Goal: Information Seeking & Learning: Learn about a topic

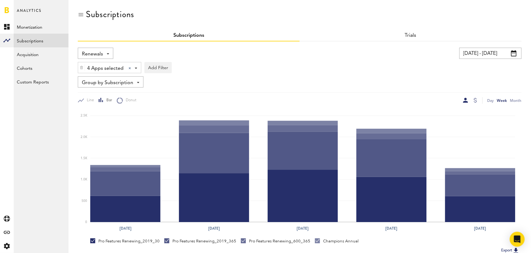
click at [100, 52] on span "Renewals" at bounding box center [92, 54] width 21 height 11
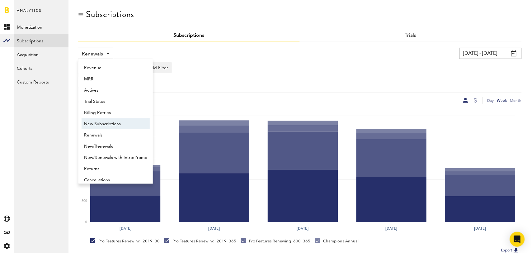
click at [107, 118] on span "New Subscriptions" at bounding box center [115, 123] width 63 height 11
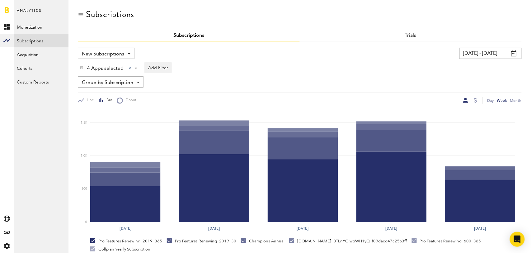
click at [126, 82] on span "Group by Subscription" at bounding box center [107, 82] width 51 height 11
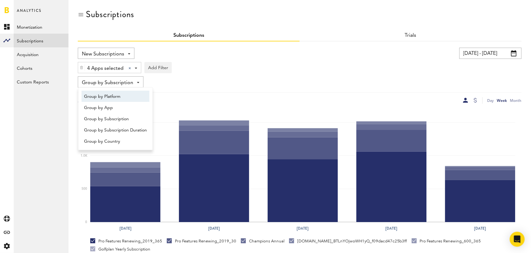
click at [127, 97] on span "Group by Platform" at bounding box center [115, 96] width 63 height 11
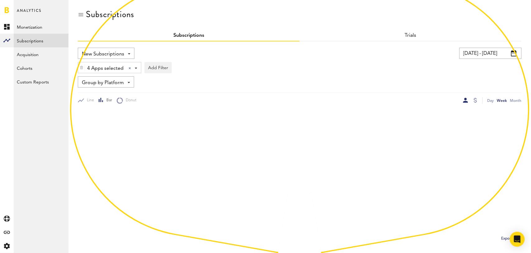
click at [389, 56] on div "[DATE] - [DATE] Last 30 days Last 90 days Last 180 days Last 2 years previous […" at bounding box center [409, 53] width 225 height 11
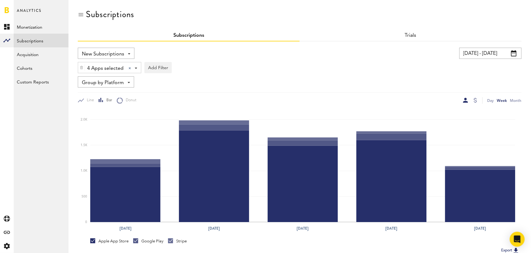
click at [516, 52] on span at bounding box center [514, 53] width 6 height 6
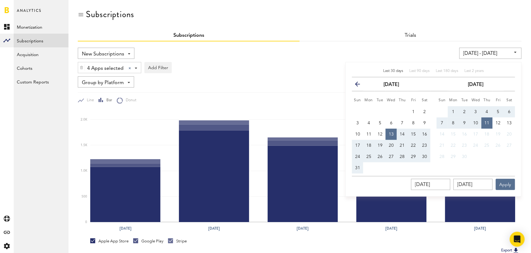
click at [397, 69] on span "Last 30 days" at bounding box center [393, 71] width 20 height 4
type input "[DATE] - [DATE]"
type input "[DATE]"
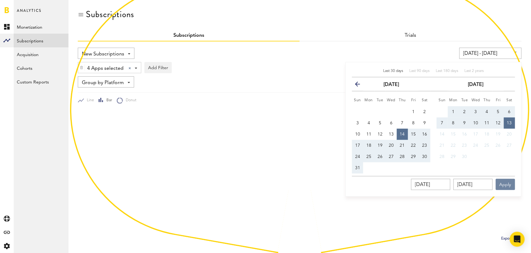
click at [508, 186] on button "Apply" at bounding box center [504, 184] width 19 height 11
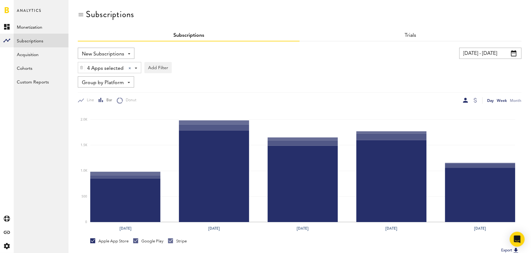
click at [490, 100] on div "Day" at bounding box center [490, 100] width 7 height 7
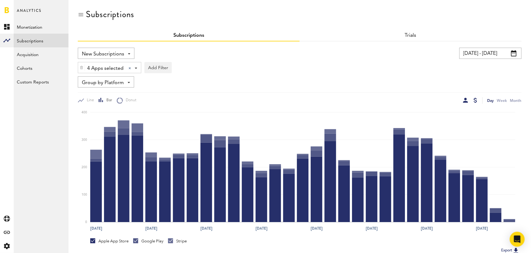
click at [476, 98] on div at bounding box center [474, 100] width 3 height 5
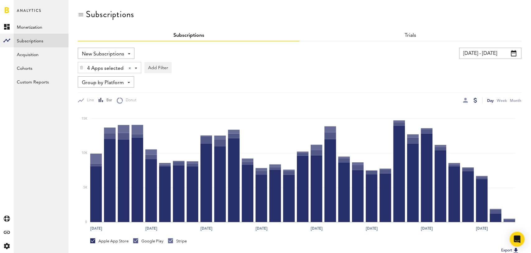
click at [120, 52] on span "New Subscriptions" at bounding box center [103, 54] width 42 height 11
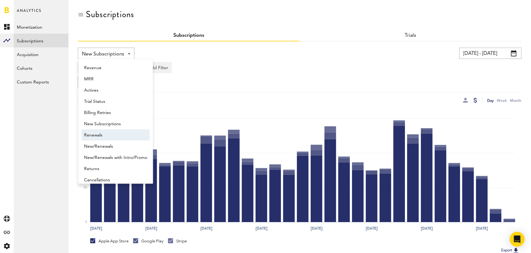
click at [108, 133] on span "Renewals" at bounding box center [115, 135] width 63 height 11
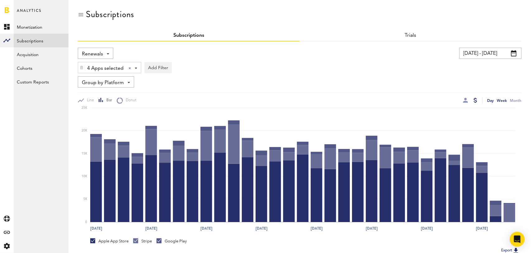
click at [502, 100] on div "Week" at bounding box center [502, 100] width 10 height 7
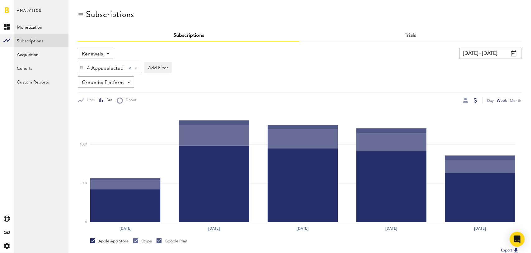
click at [118, 81] on span "Group by Platform" at bounding box center [103, 82] width 42 height 11
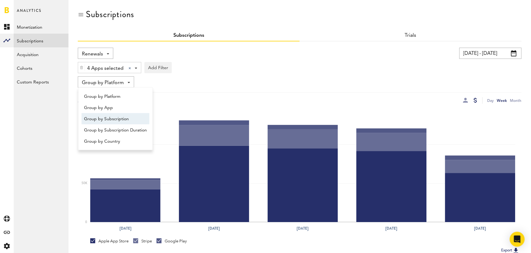
click at [114, 114] on span "Group by Subscription" at bounding box center [115, 119] width 63 height 11
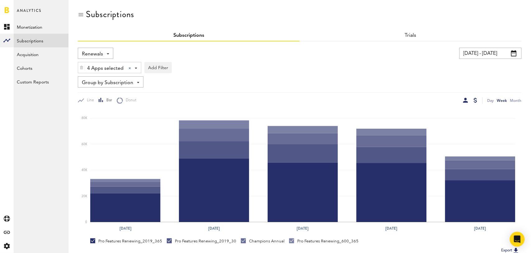
click at [463, 98] on div at bounding box center [465, 100] width 5 height 5
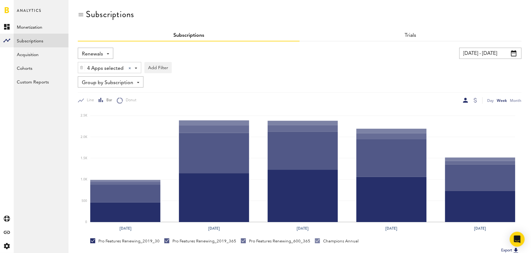
click at [106, 53] on div "Renewals Revenue MRR Actives Trial Status Billing Retries New Subscriptions Ren…" at bounding box center [95, 53] width 35 height 11
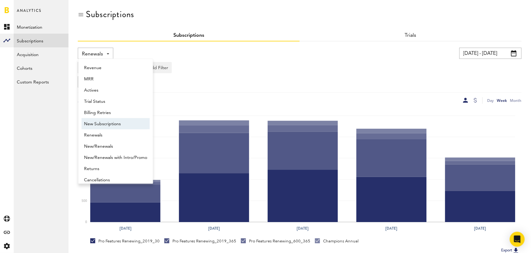
click at [108, 121] on span "New Subscriptions" at bounding box center [115, 123] width 63 height 11
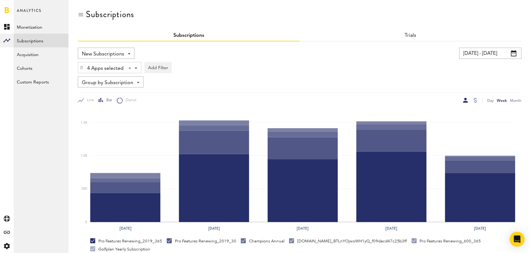
click at [477, 100] on div at bounding box center [474, 100] width 5 height 7
click at [475, 99] on div at bounding box center [474, 100] width 3 height 5
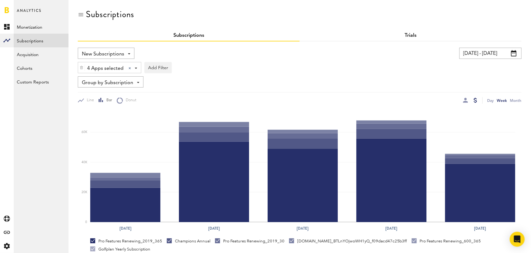
click at [410, 35] on link "Trials" at bounding box center [411, 35] width 12 height 5
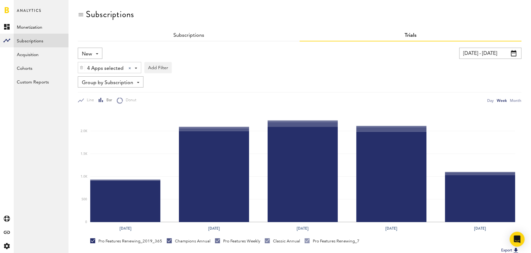
click at [94, 53] on div "New New Active Cancelled Conversion" at bounding box center [90, 53] width 25 height 11
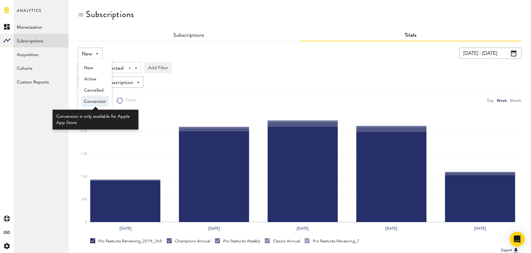
click at [96, 100] on span "Conversion" at bounding box center [95, 101] width 22 height 11
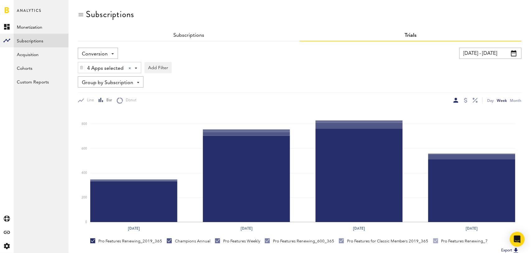
click at [106, 50] on span "Conversion" at bounding box center [95, 54] width 26 height 11
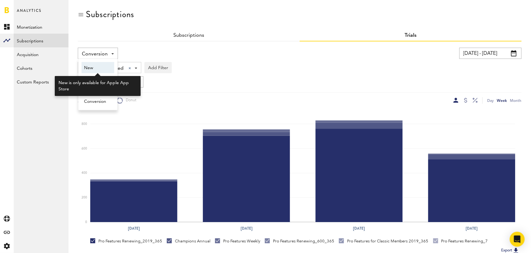
click at [100, 64] on span "New" at bounding box center [98, 68] width 28 height 11
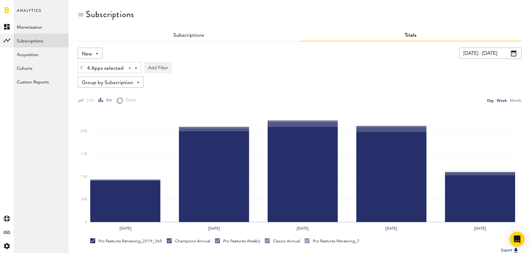
click at [488, 99] on div "Day" at bounding box center [490, 100] width 7 height 7
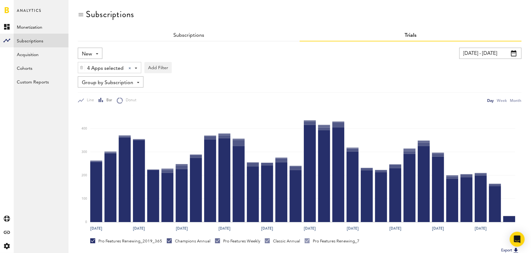
click at [92, 52] on span "New" at bounding box center [87, 54] width 10 height 11
click at [188, 30] on div "Subscriptions" at bounding box center [300, 19] width 444 height 21
click at [186, 35] on link "Subscriptions" at bounding box center [188, 35] width 31 height 5
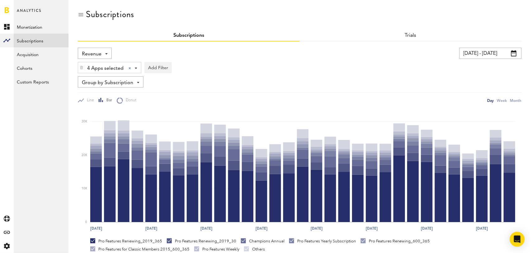
click at [98, 55] on span "Revenue" at bounding box center [92, 54] width 20 height 11
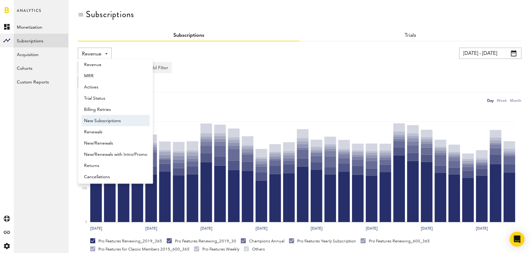
click at [103, 119] on span "New Subscriptions" at bounding box center [115, 120] width 63 height 11
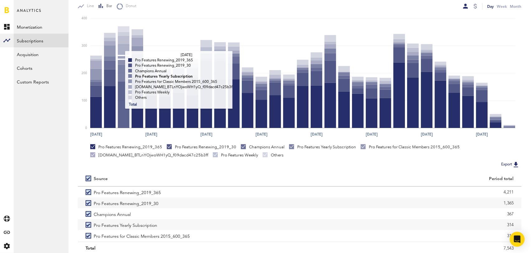
scroll to position [116, 0]
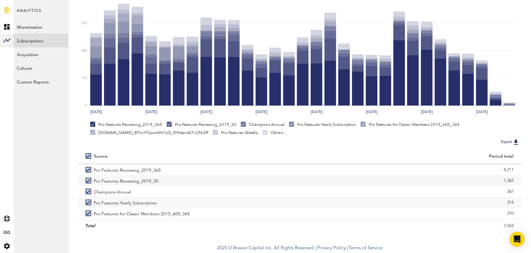
click at [89, 156] on label at bounding box center [90, 156] width 8 height 0
checkbox input "false"
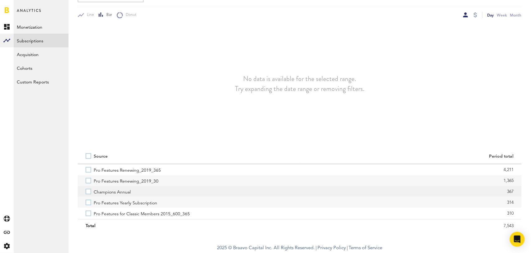
click at [87, 193] on label "Champions Annual" at bounding box center [189, 191] width 206 height 11
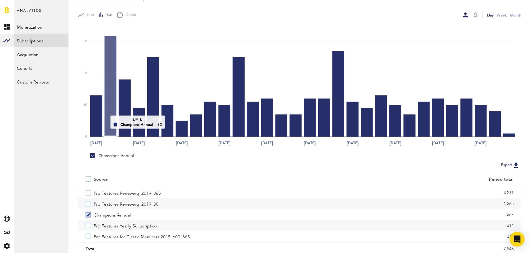
scroll to position [0, 0]
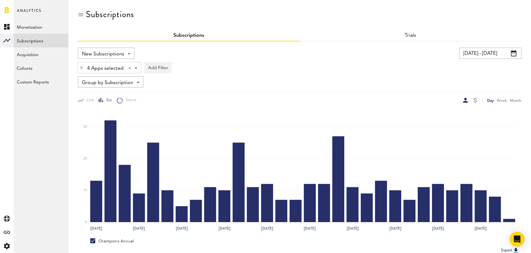
click at [118, 82] on span "Group by Subscription" at bounding box center [107, 82] width 51 height 11
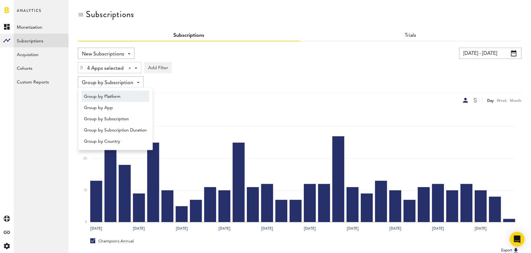
click at [118, 99] on span "Group by Platform" at bounding box center [115, 96] width 63 height 11
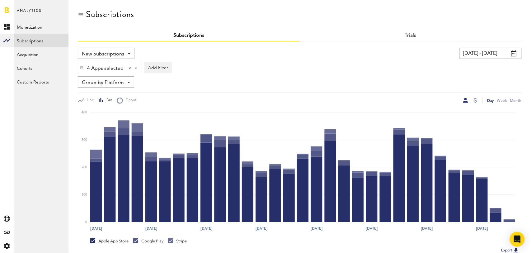
click at [112, 80] on span "Group by Platform" at bounding box center [103, 82] width 42 height 11
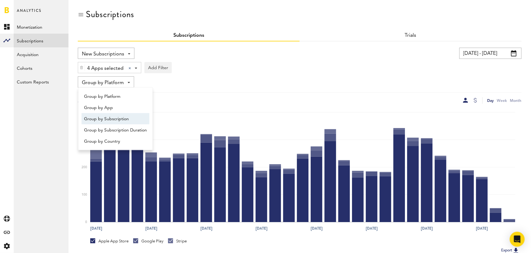
click at [114, 117] on span "Group by Subscription" at bounding box center [115, 119] width 63 height 11
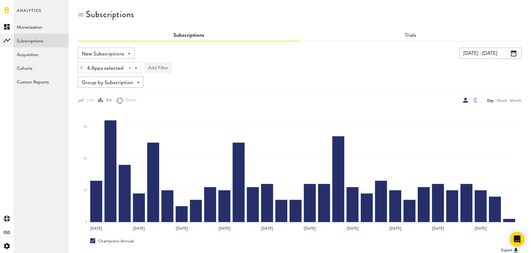
click at [163, 66] on button "Add Filter" at bounding box center [157, 67] width 27 height 11
click at [175, 117] on li "Subscription durations" at bounding box center [173, 117] width 50 height 11
click at [212, 68] on div "Subscription durations - 1 week 1 month 1 year" at bounding box center [184, 67] width 78 height 11
click at [188, 106] on span "1 year" at bounding box center [175, 105] width 48 height 11
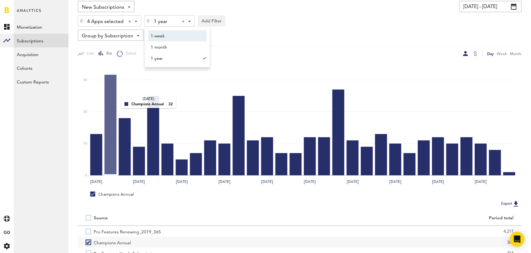
scroll to position [108, 0]
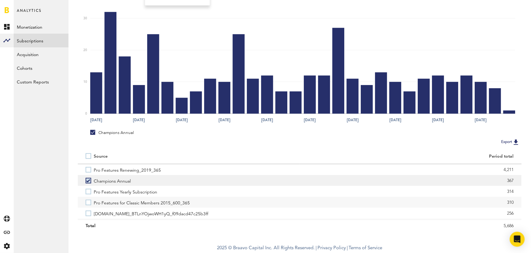
click at [87, 180] on label "Champions Annual" at bounding box center [189, 180] width 206 height 11
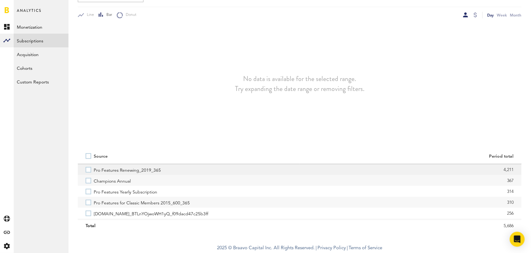
click at [88, 170] on label "Pro Features Renewing_2019_365" at bounding box center [189, 169] width 206 height 11
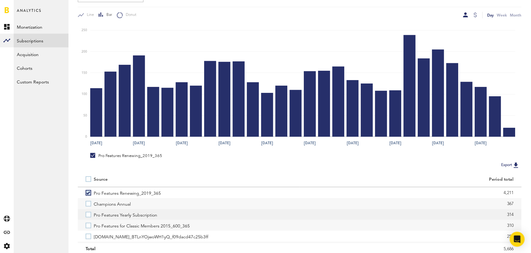
click at [87, 215] on label "Pro Features Yearly Subscription" at bounding box center [189, 214] width 206 height 11
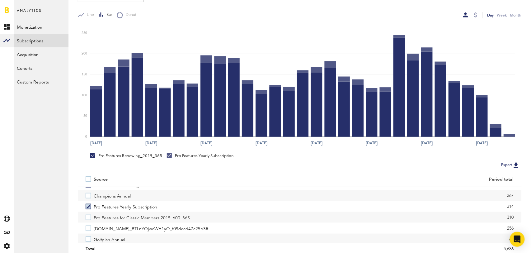
click at [87, 215] on label "Pro Features for Classic Members 2015_600_365" at bounding box center [189, 216] width 206 height 11
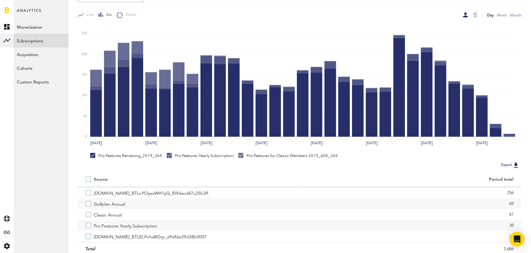
click at [87, 215] on label "Classic Annual" at bounding box center [189, 214] width 206 height 11
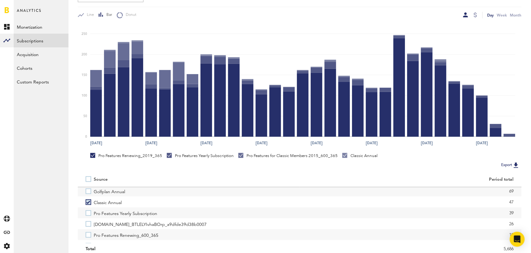
click at [87, 215] on label "Pro Features Yearly Subscription" at bounding box center [189, 212] width 206 height 11
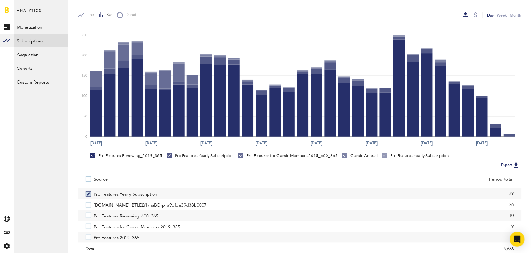
scroll to position [77, 0]
click at [87, 215] on label "Pro Features Renewing_600_365" at bounding box center [189, 213] width 206 height 11
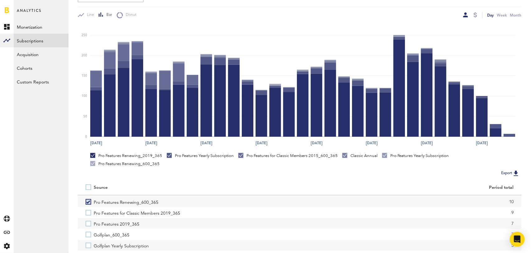
scroll to position [98, 0]
click at [87, 215] on label "Pro Features for Classic Members 2019_365" at bounding box center [189, 211] width 206 height 11
click at [89, 221] on label "Pro Features 2019_365" at bounding box center [189, 221] width 206 height 11
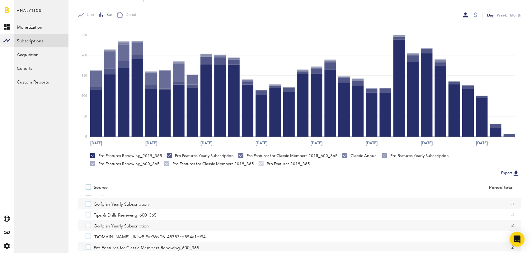
scroll to position [141, 0]
click at [90, 243] on label "Pro Features for Classic Members Renewing_600_365" at bounding box center [189, 244] width 206 height 11
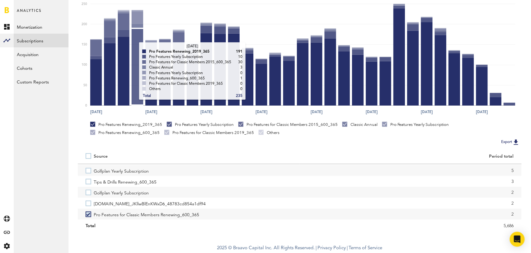
scroll to position [0, 0]
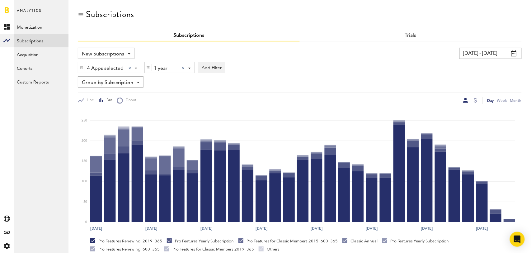
click at [184, 67] on div at bounding box center [183, 68] width 2 height 2
click at [184, 66] on div "Subscription durations" at bounding box center [181, 68] width 55 height 11
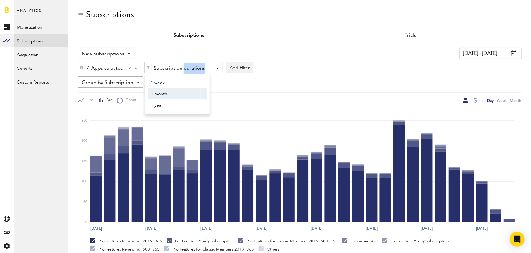
click at [182, 94] on span "1 month" at bounding box center [175, 94] width 48 height 11
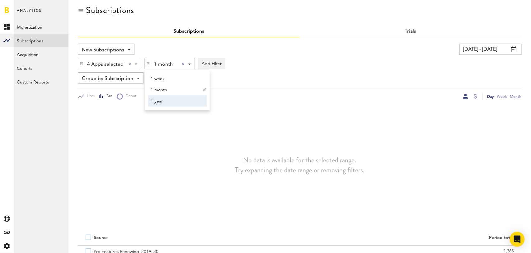
scroll to position [85, 0]
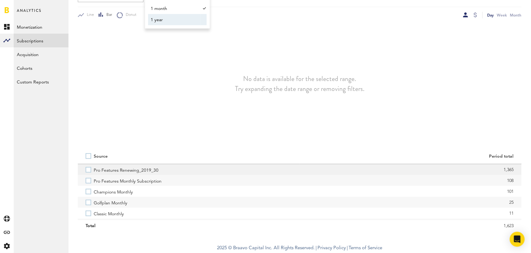
click at [88, 170] on label "Pro Features Renewing_2019_30" at bounding box center [189, 169] width 206 height 11
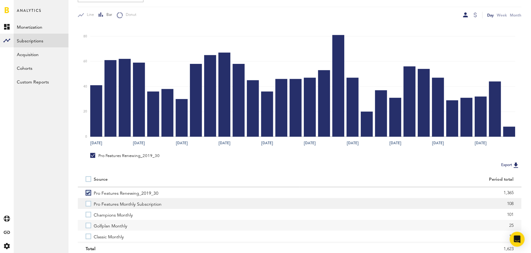
click at [88, 204] on label "Pro Features Monthly Subscription" at bounding box center [189, 203] width 206 height 11
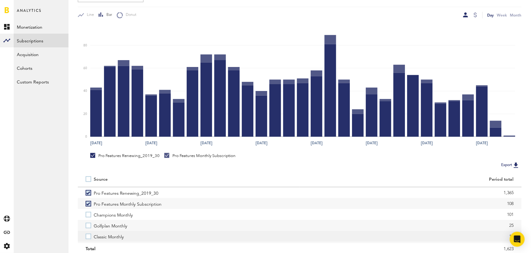
click at [89, 238] on label "Classic Monthly" at bounding box center [189, 235] width 206 height 11
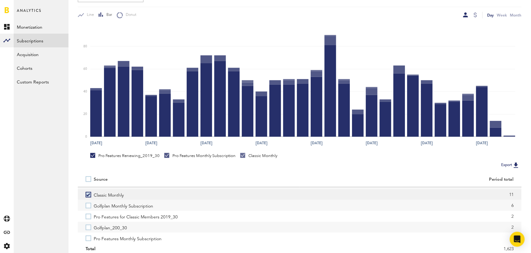
scroll to position [44, 0]
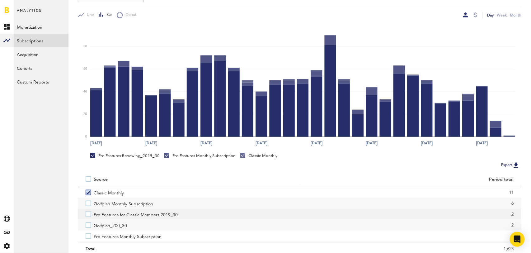
click at [89, 216] on label "Pro Features for Classic Members 2019_30" at bounding box center [189, 213] width 206 height 11
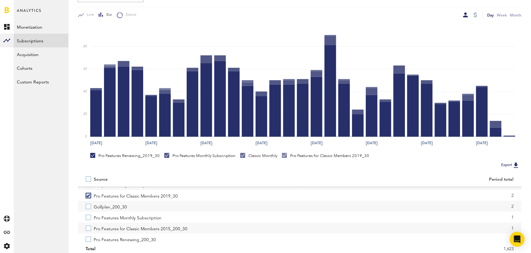
scroll to position [65, 0]
click at [89, 216] on label "Pro Features Monthly Subscription" at bounding box center [189, 214] width 206 height 11
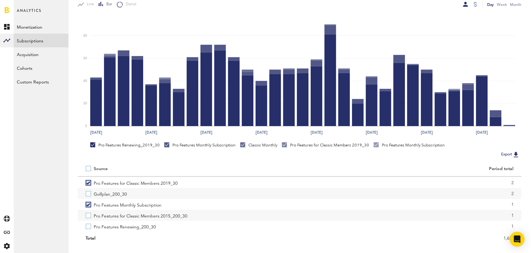
scroll to position [98, 0]
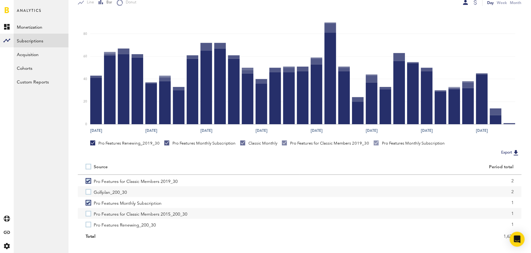
click at [89, 216] on label "Pro Features for Classic Members 2015_200_30" at bounding box center [189, 213] width 206 height 11
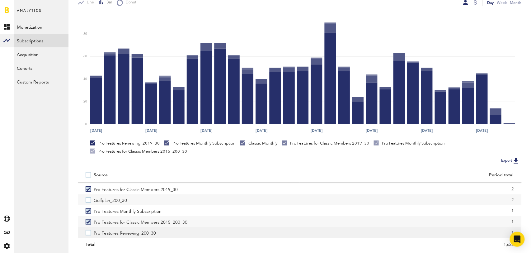
click at [90, 230] on label "Pro Features Renewing_200_30" at bounding box center [189, 232] width 206 height 11
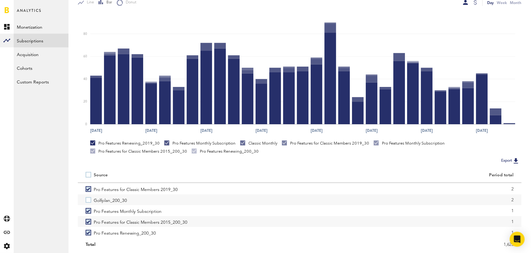
scroll to position [116, 0]
